Goal: Task Accomplishment & Management: Use online tool/utility

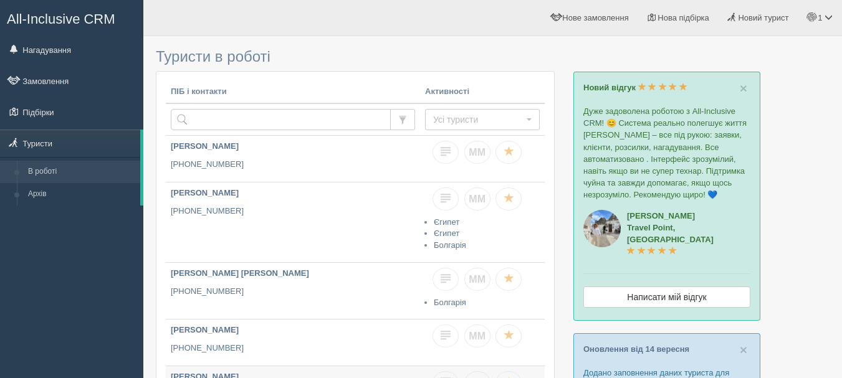
scroll to position [312, 0]
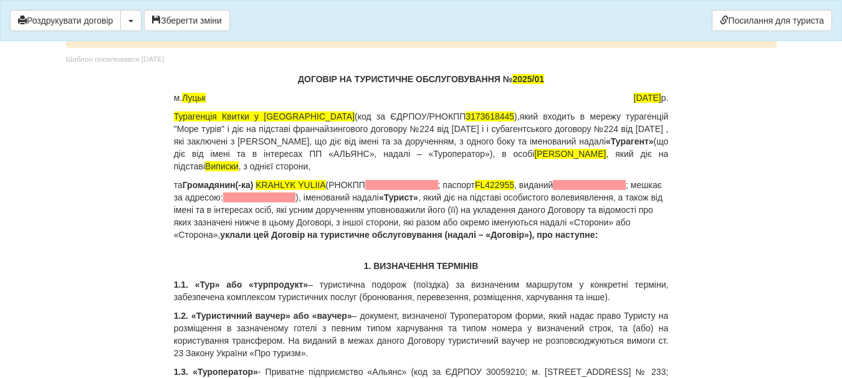
scroll to position [1870, 0]
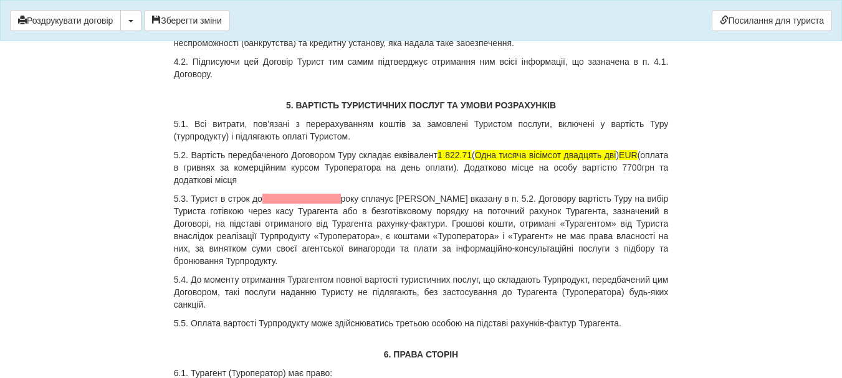
click at [211, 180] on p "5.2. Вартість передбаченого Договором Туру складає еквівалент 1 822.71 ( Одна т…" at bounding box center [421, 167] width 495 height 37
click at [214, 180] on p "5.2. Вартість передбаченого Договором Туру складає еквівалент 1 822.71 ( Одна т…" at bounding box center [421, 167] width 495 height 37
click at [257, 180] on p "5.2. Вартість передбаченого Договором Туру складає еквівалент 1 822.71 ( Одна т…" at bounding box center [421, 167] width 495 height 37
click at [196, 21] on button "Зберегти зміни" at bounding box center [187, 20] width 86 height 21
click at [134, 24] on button "button" at bounding box center [130, 20] width 21 height 21
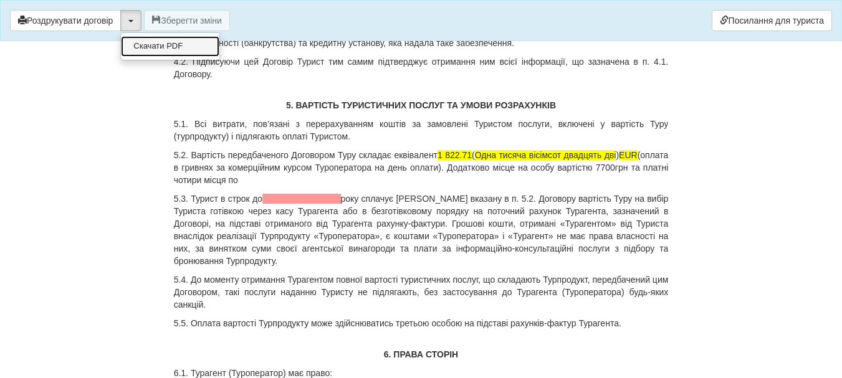
click at [148, 44] on link "Скачати PDF" at bounding box center [170, 46] width 99 height 21
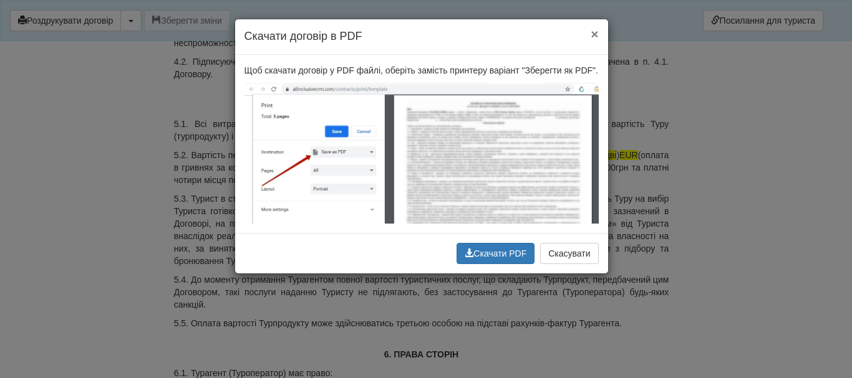
click at [594, 36] on button "×" at bounding box center [593, 33] width 7 height 13
